Goal: Find specific page/section: Find specific page/section

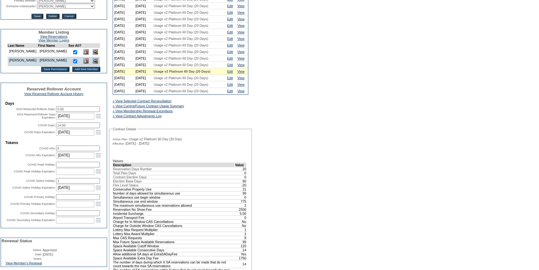
scroll to position [141, 0]
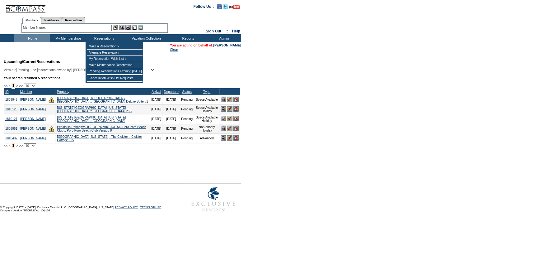
click at [102, 30] on input "text" at bounding box center [79, 28] width 65 height 6
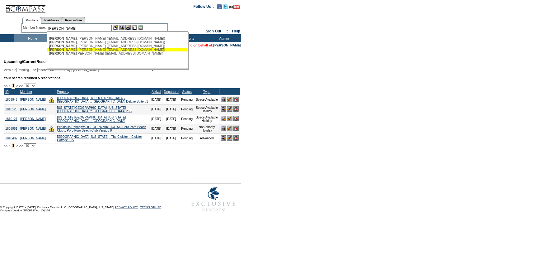
click at [104, 49] on div "[PERSON_NAME] ([EMAIL_ADDRESS][DOMAIN_NAME])" at bounding box center [117, 50] width 137 height 4
type input "[PERSON_NAME] ([EMAIL_ADDRESS][DOMAIN_NAME])"
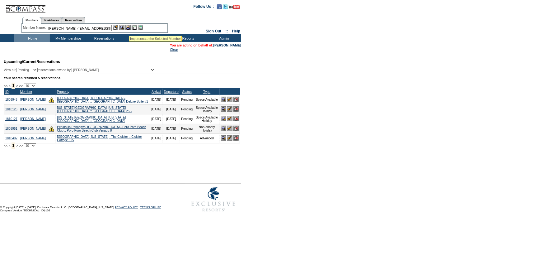
click at [130, 28] on img at bounding box center [128, 27] width 5 height 5
click at [124, 28] on img at bounding box center [121, 27] width 5 height 5
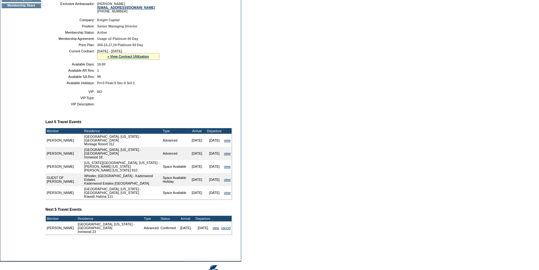
scroll to position [125, 0]
click at [115, 55] on div "» View Contract Utilization" at bounding box center [128, 56] width 62 height 7
click at [116, 58] on link "» View Contract Utilization" at bounding box center [128, 57] width 42 height 4
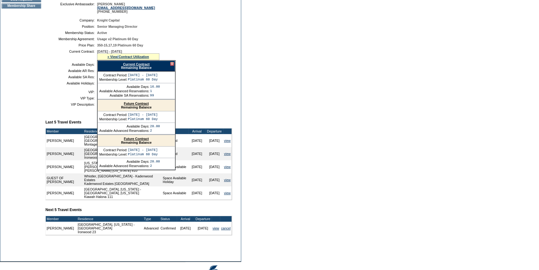
click at [136, 64] on link "Current Contract" at bounding box center [136, 64] width 26 height 4
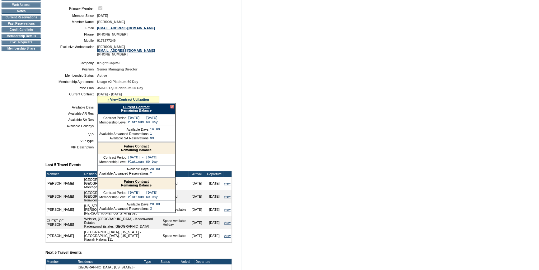
scroll to position [68, 0]
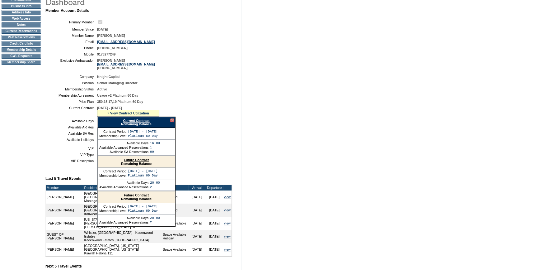
click at [33, 52] on td "Membership Details" at bounding box center [22, 49] width 40 height 5
